Goal: Find specific page/section: Find specific page/section

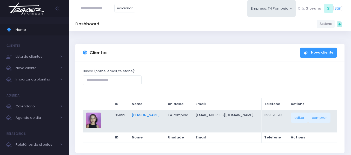
click at [152, 117] on link "[PERSON_NAME]" at bounding box center [146, 115] width 28 height 5
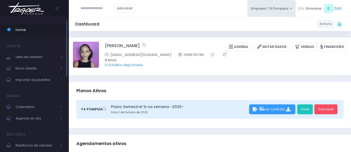
click at [18, 29] on span "Home" at bounding box center [39, 29] width 47 height 7
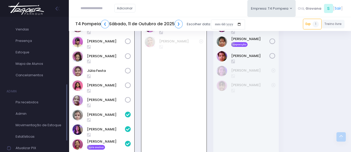
scroll to position [150, 0]
click at [24, 109] on link "Admin" at bounding box center [34, 112] width 69 height 11
